Goal: Task Accomplishment & Management: Use online tool/utility

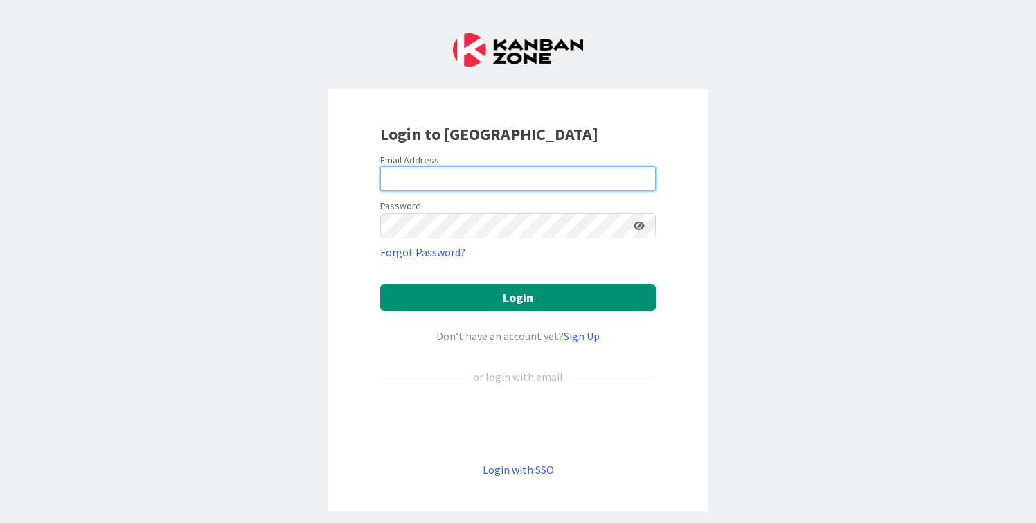
type input "[PERSON_NAME][EMAIL_ADDRESS][DOMAIN_NAME]"
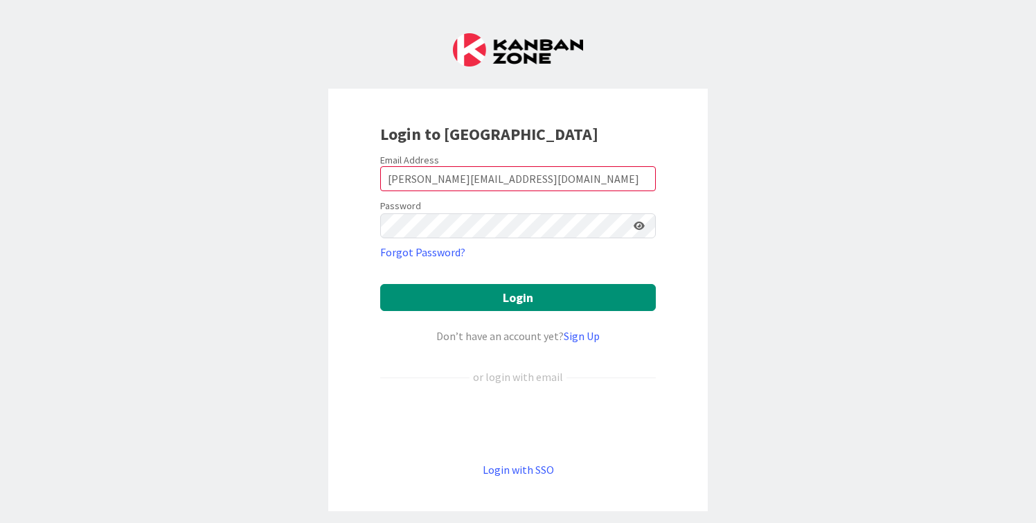
click at [505, 313] on form "Email Address [EMAIL_ADDRESS][DOMAIN_NAME] Password Forgot Password? Login Don’…" at bounding box center [518, 316] width 276 height 324
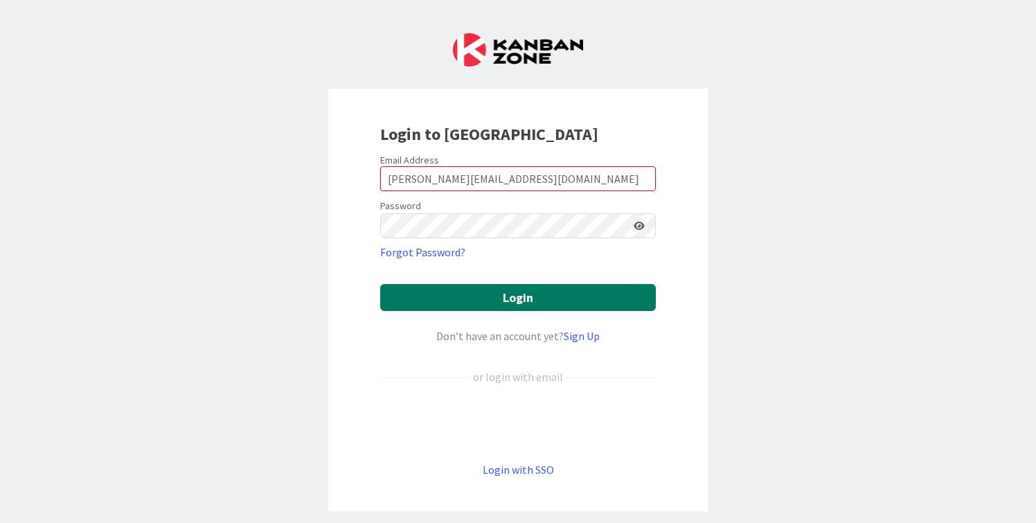
click at [510, 298] on button "Login" at bounding box center [518, 297] width 276 height 27
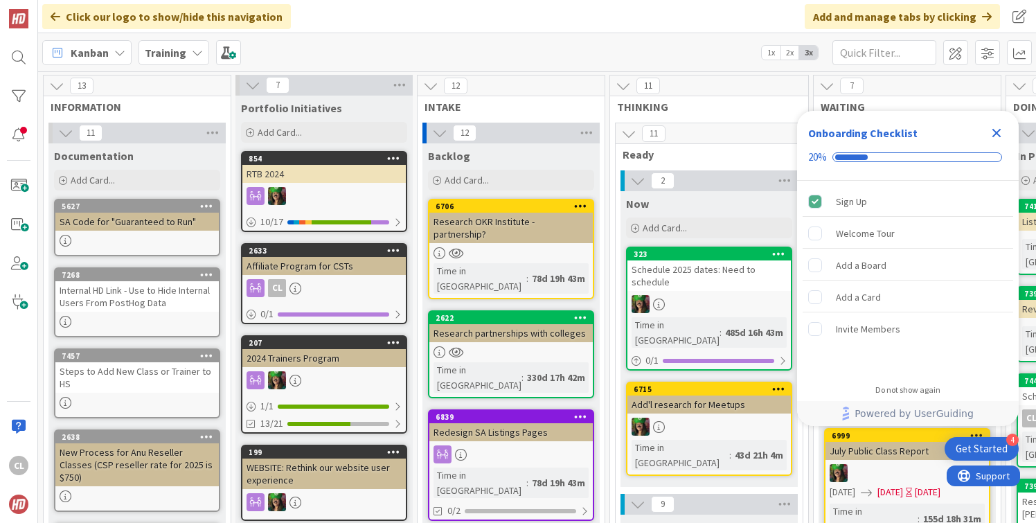
click at [998, 125] on icon "Close Checklist" at bounding box center [997, 133] width 17 height 17
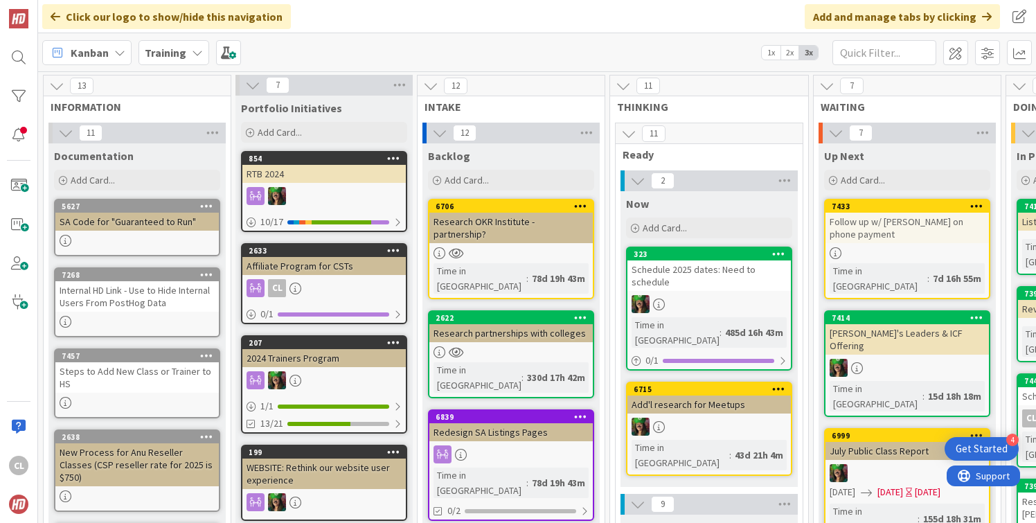
click at [197, 63] on div "Training" at bounding box center [174, 52] width 71 height 25
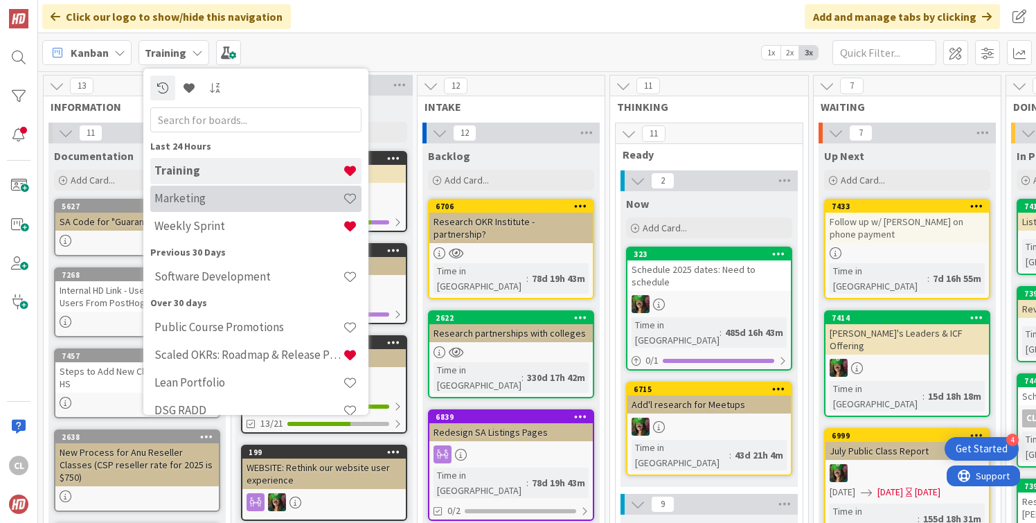
click at [205, 200] on h4 "Marketing" at bounding box center [248, 198] width 188 height 14
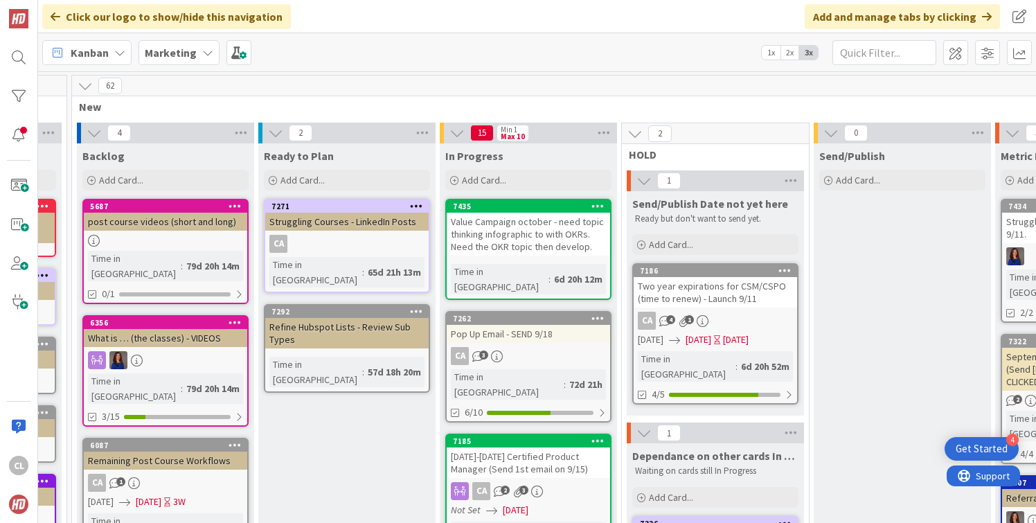
scroll to position [0, 257]
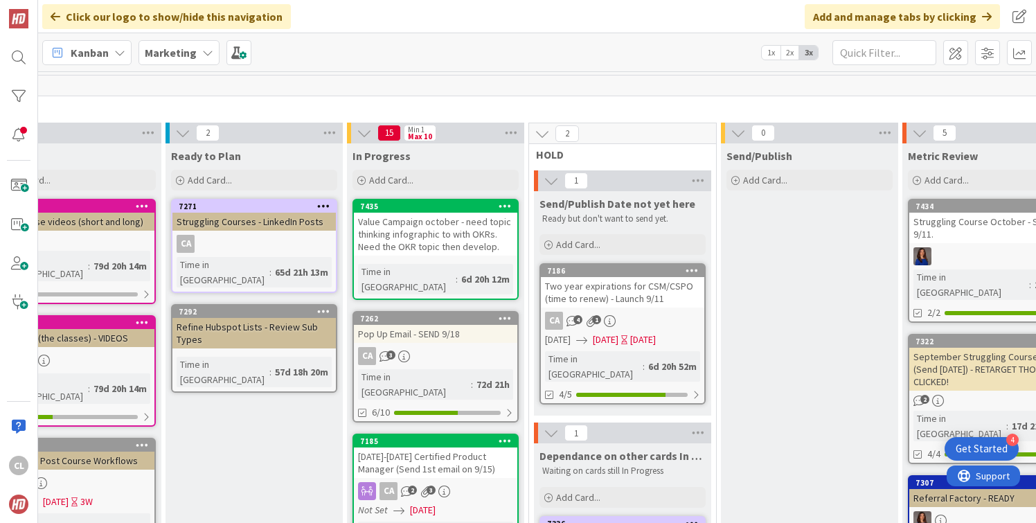
click at [175, 61] on div "Marketing" at bounding box center [179, 52] width 81 height 25
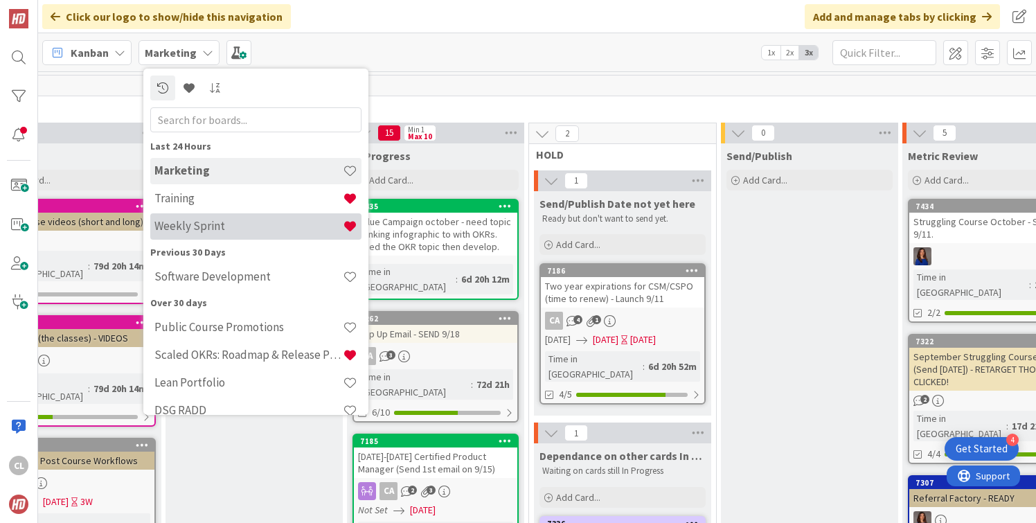
click at [190, 229] on h4 "Weekly Sprint" at bounding box center [248, 226] width 188 height 14
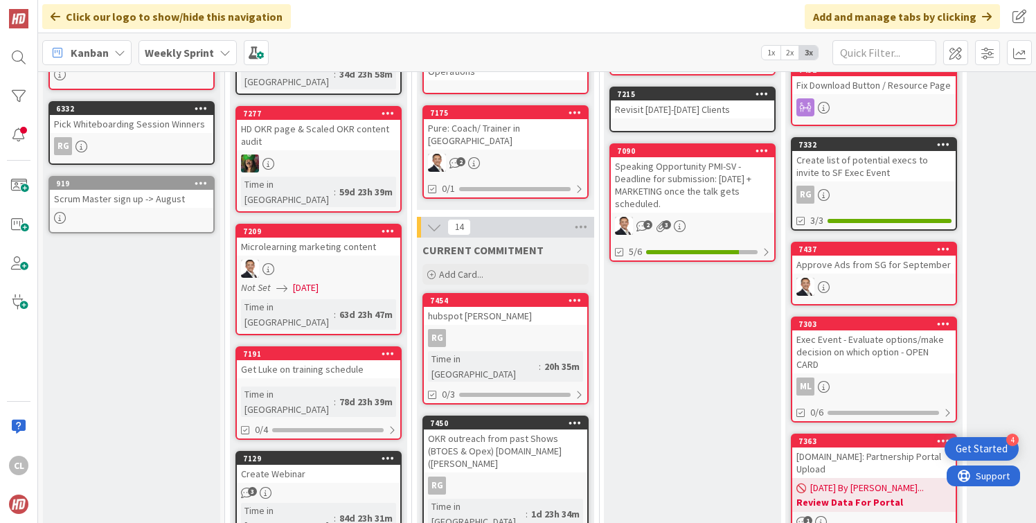
scroll to position [343, 0]
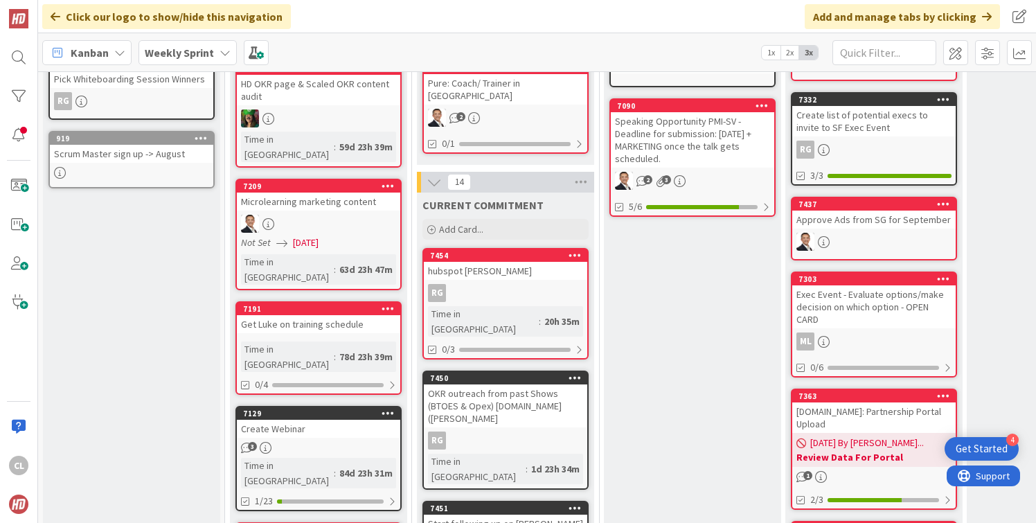
click at [522, 268] on link "7454 hubspot Renewal Layer - Sales RG Time in [GEOGRAPHIC_DATA] : 20h 35m 0/3" at bounding box center [506, 304] width 166 height 112
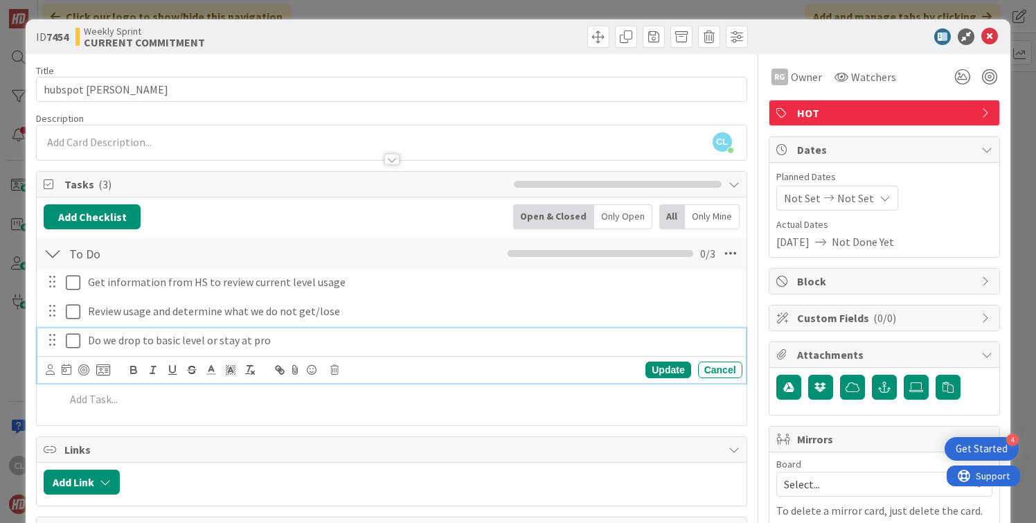
click at [301, 342] on p "Do we drop to basic level or stay at pro" at bounding box center [412, 341] width 649 height 16
click at [833, 57] on div "RG Owner Watchers" at bounding box center [884, 71] width 231 height 35
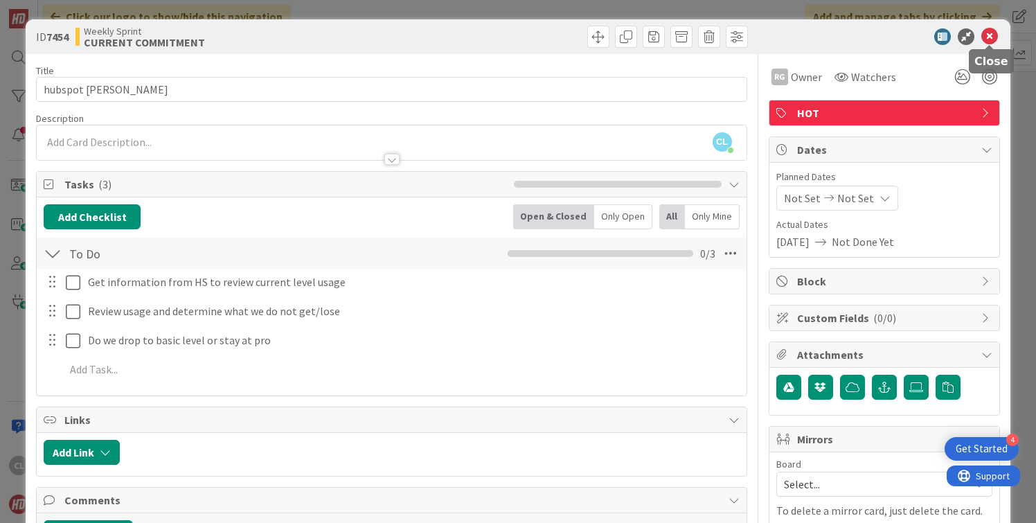
click at [991, 38] on icon at bounding box center [990, 36] width 17 height 17
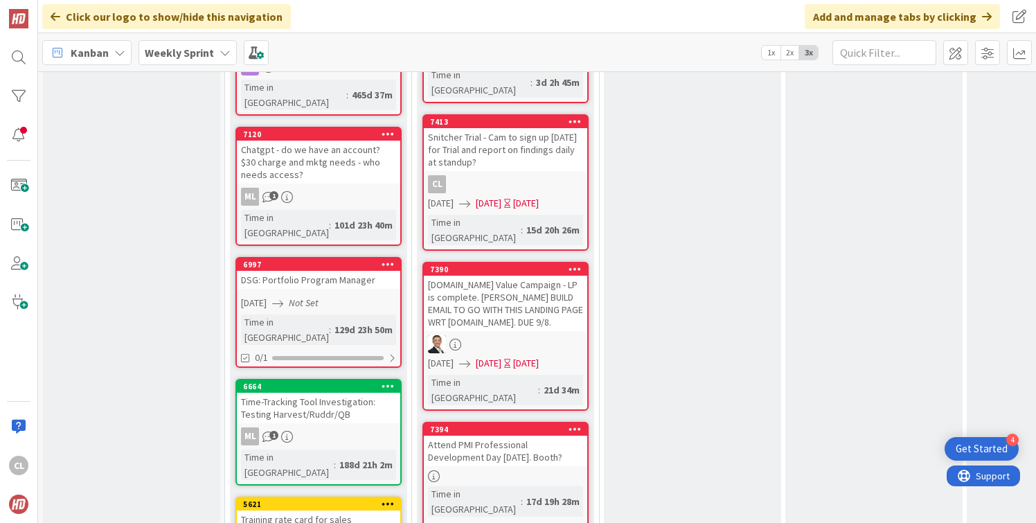
scroll to position [1206, 0]
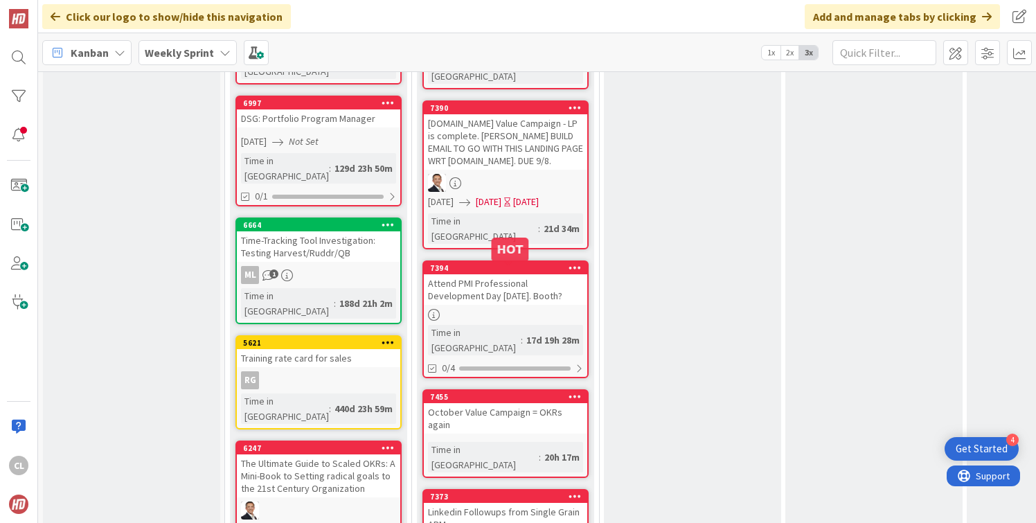
scroll to position [1322, 0]
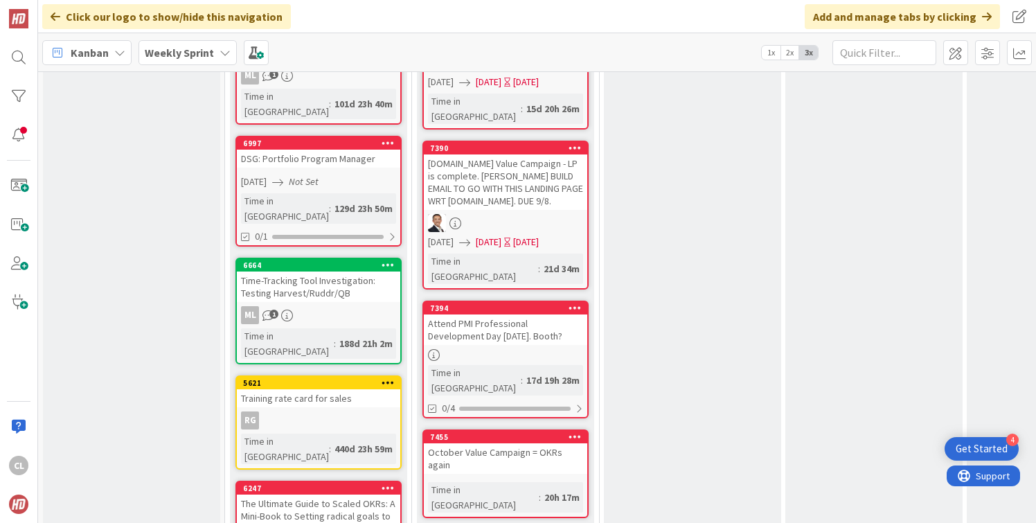
click at [513, 430] on link "7455 October Value Campaign = OKRs again Time in [GEOGRAPHIC_DATA] : 20h 17m" at bounding box center [506, 474] width 166 height 89
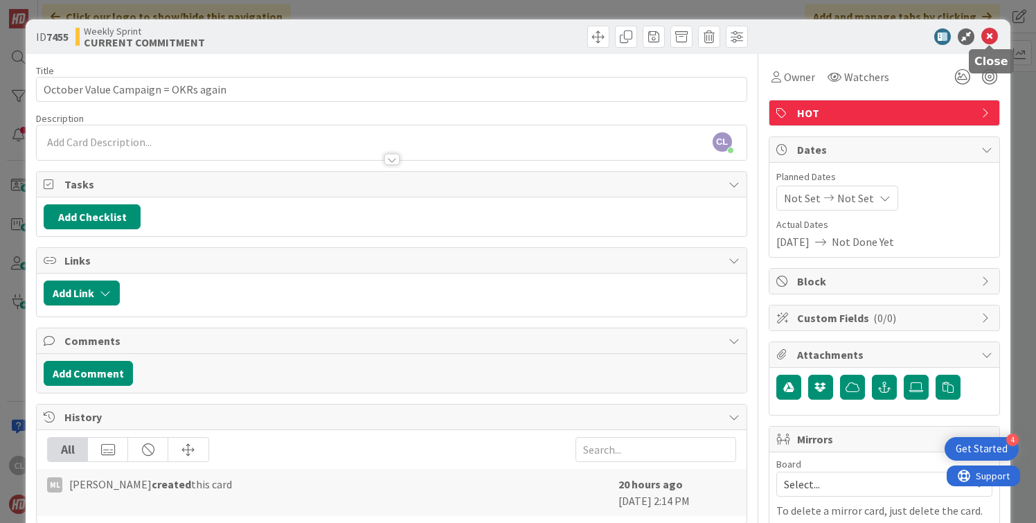
click at [987, 39] on icon at bounding box center [990, 36] width 17 height 17
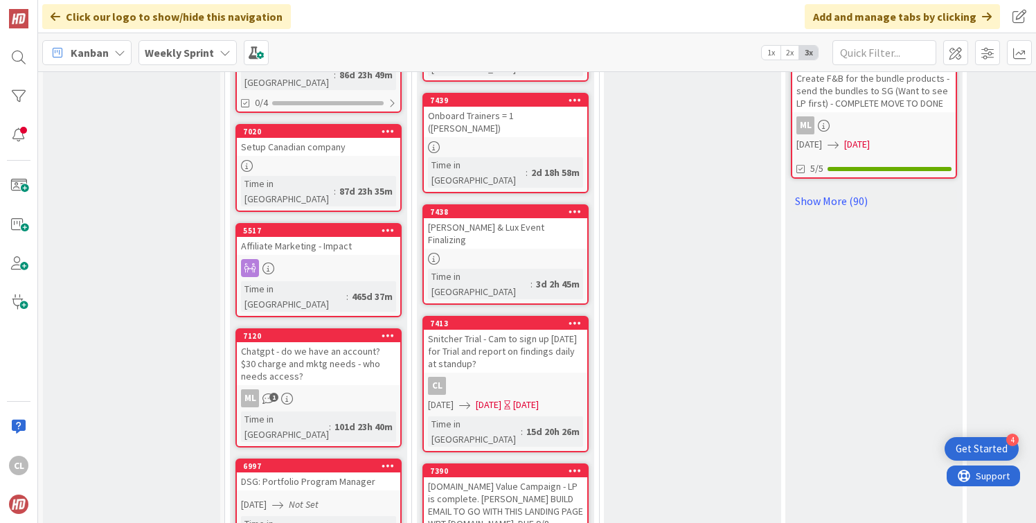
scroll to position [969, 0]
